Goal: Obtain resource: Obtain resource

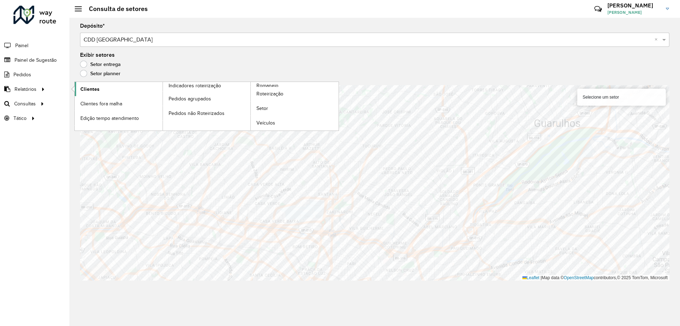
click at [100, 88] on link "Clientes" at bounding box center [119, 89] width 88 height 14
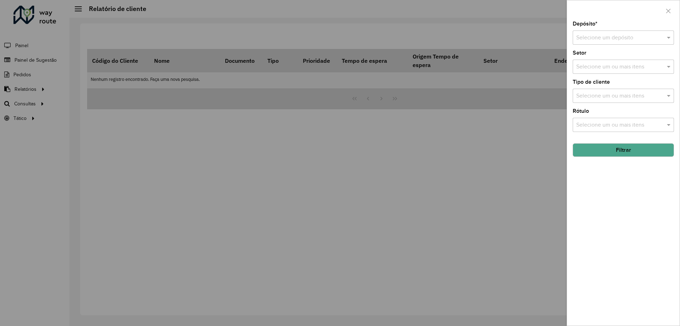
click at [634, 48] on div "Depósito * Selecione um depósito Setor Selecione um ou mais itens Tipo de clien…" at bounding box center [623, 173] width 113 height 304
click at [634, 44] on div "Selecione um depósito" at bounding box center [623, 37] width 101 height 14
click at [603, 57] on span "CDD [GEOGRAPHIC_DATA]" at bounding box center [610, 58] width 69 height 6
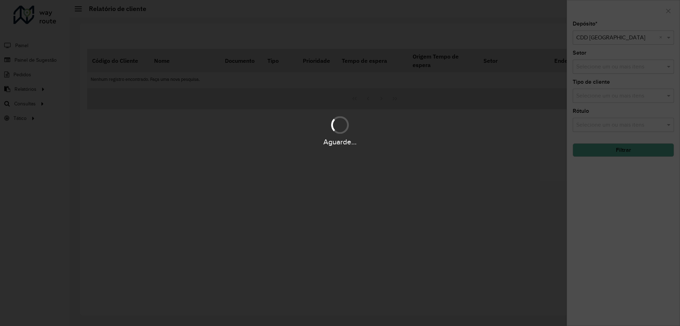
click at [596, 68] on div "Aguarde..." at bounding box center [340, 163] width 680 height 326
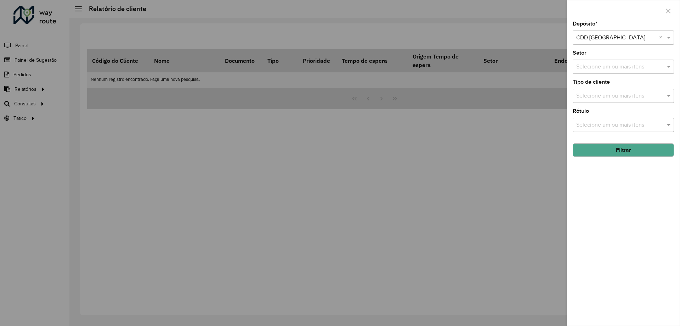
click at [594, 67] on input "text" at bounding box center [620, 67] width 91 height 9
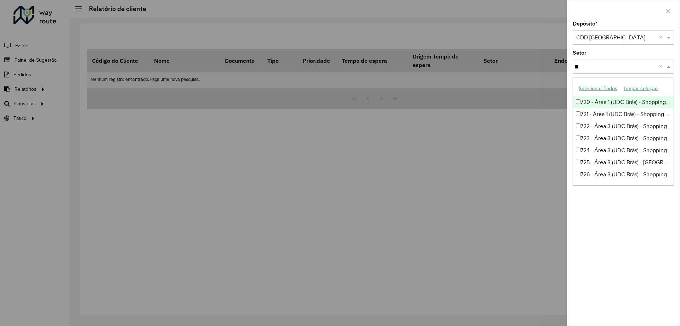
type input "***"
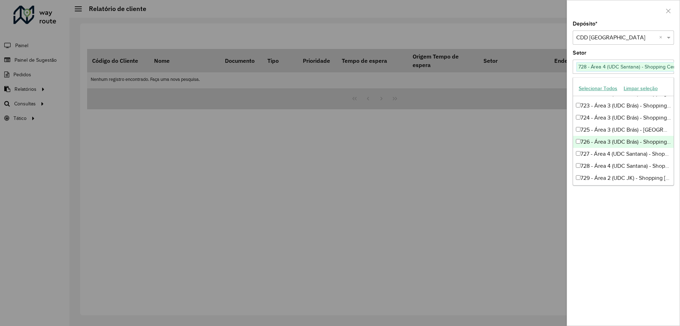
scroll to position [1417, 0]
click at [592, 122] on div "727 - Área 4 (UDC Santana) - Shopping [GEOGRAPHIC_DATA]" at bounding box center [623, 118] width 101 height 12
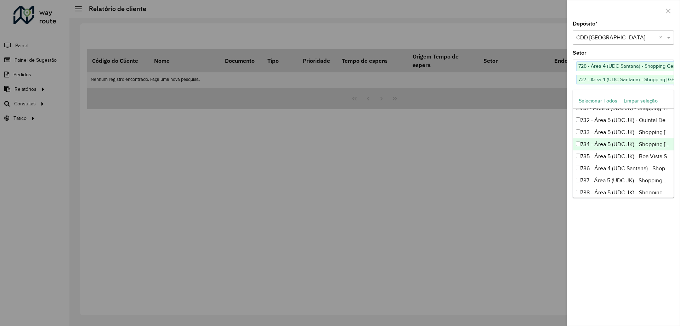
scroll to position [1523, 0]
click at [596, 133] on div "736 - Área 4 (UDC Santana) - Shopping Metrô Tucuruvi" at bounding box center [623, 133] width 101 height 12
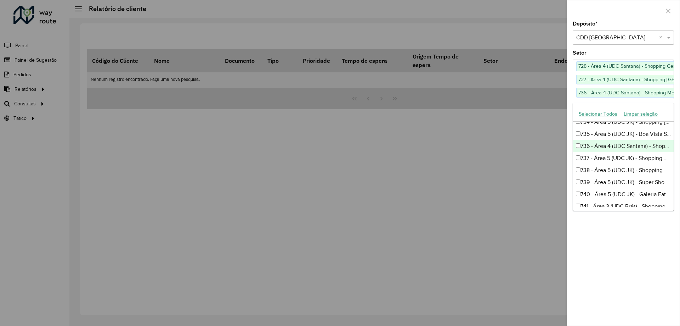
click at [621, 236] on div "Depósito * Selecione um depósito × CDD [GEOGRAPHIC_DATA] × Setor Selecione um o…" at bounding box center [623, 173] width 113 height 304
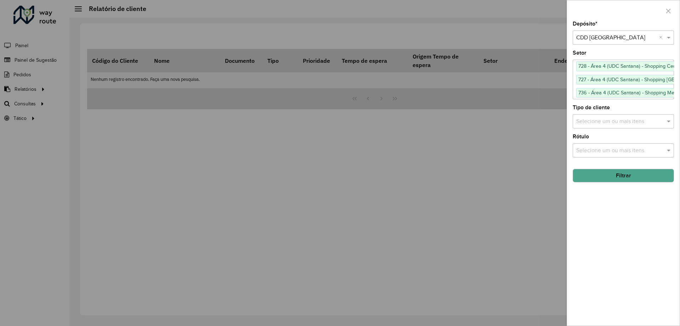
click at [619, 177] on button "Filtrar" at bounding box center [623, 175] width 101 height 13
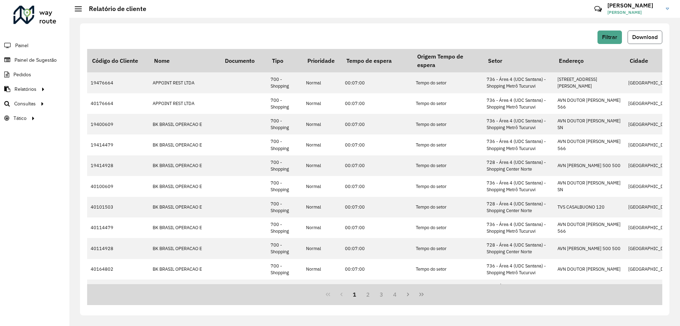
click at [648, 35] on span "Download" at bounding box center [645, 37] width 26 height 6
